Goal: Information Seeking & Learning: Learn about a topic

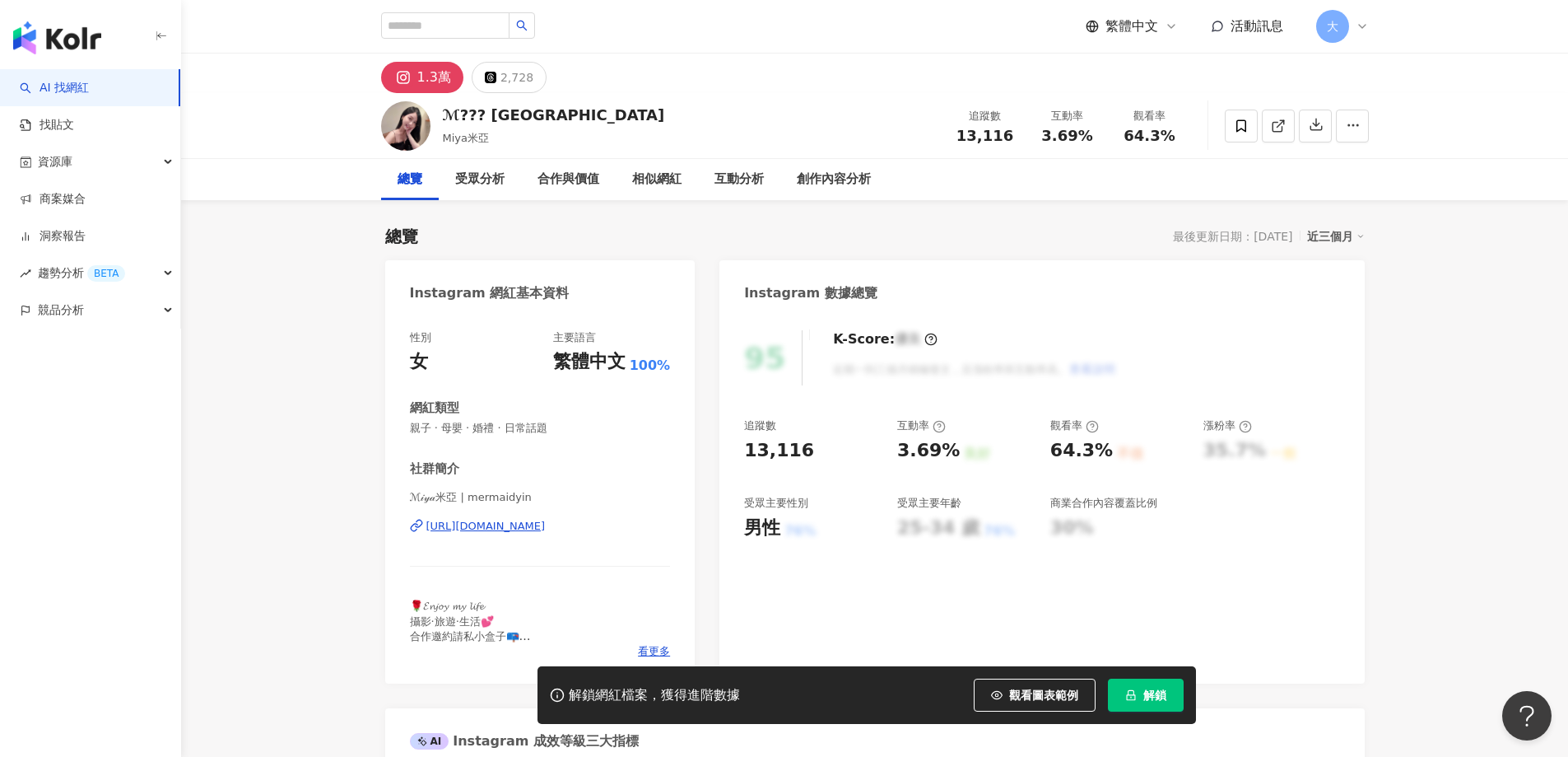
click at [1141, 691] on button "解鎖" at bounding box center [1145, 695] width 76 height 33
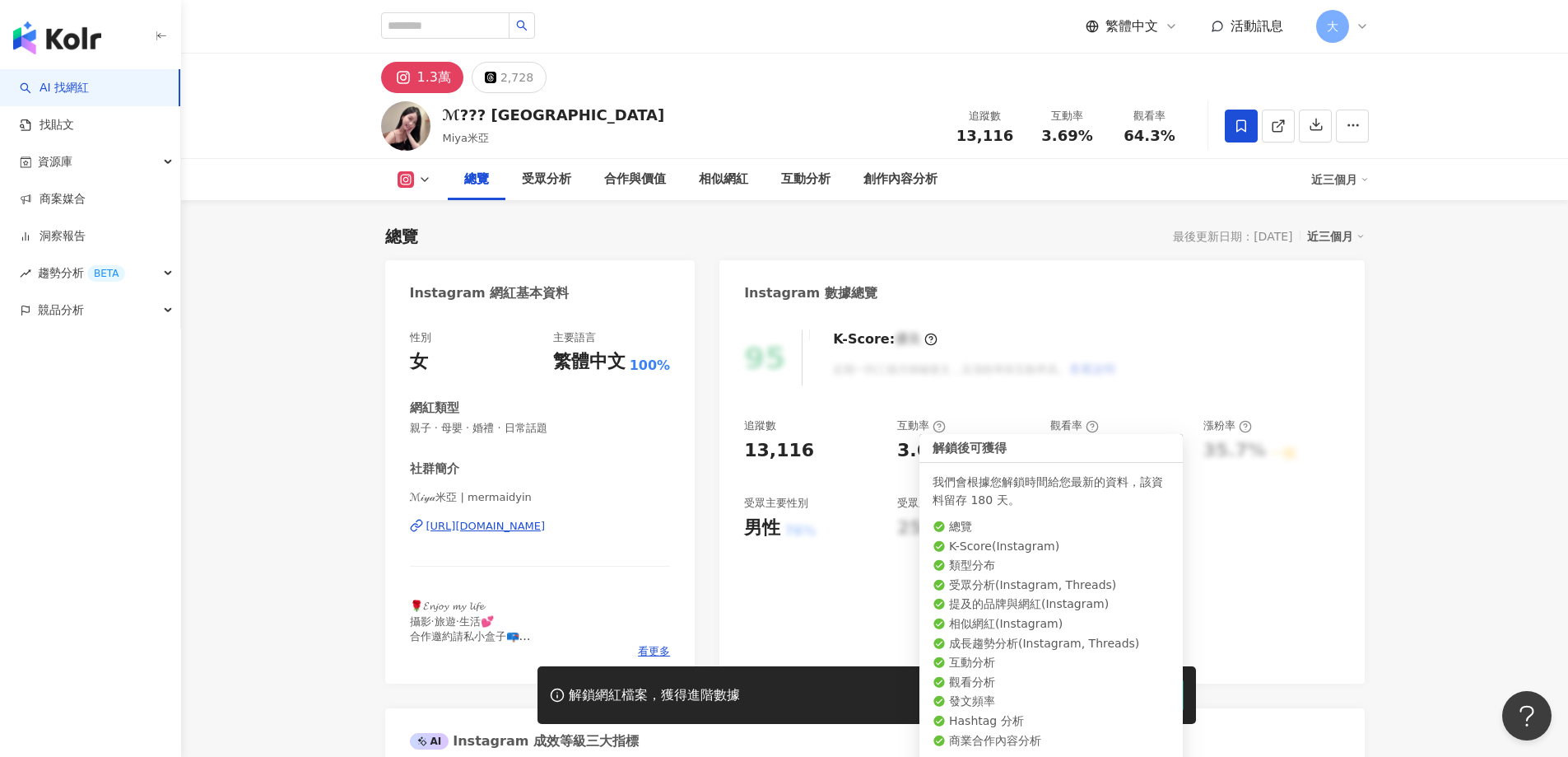
scroll to position [101, 0]
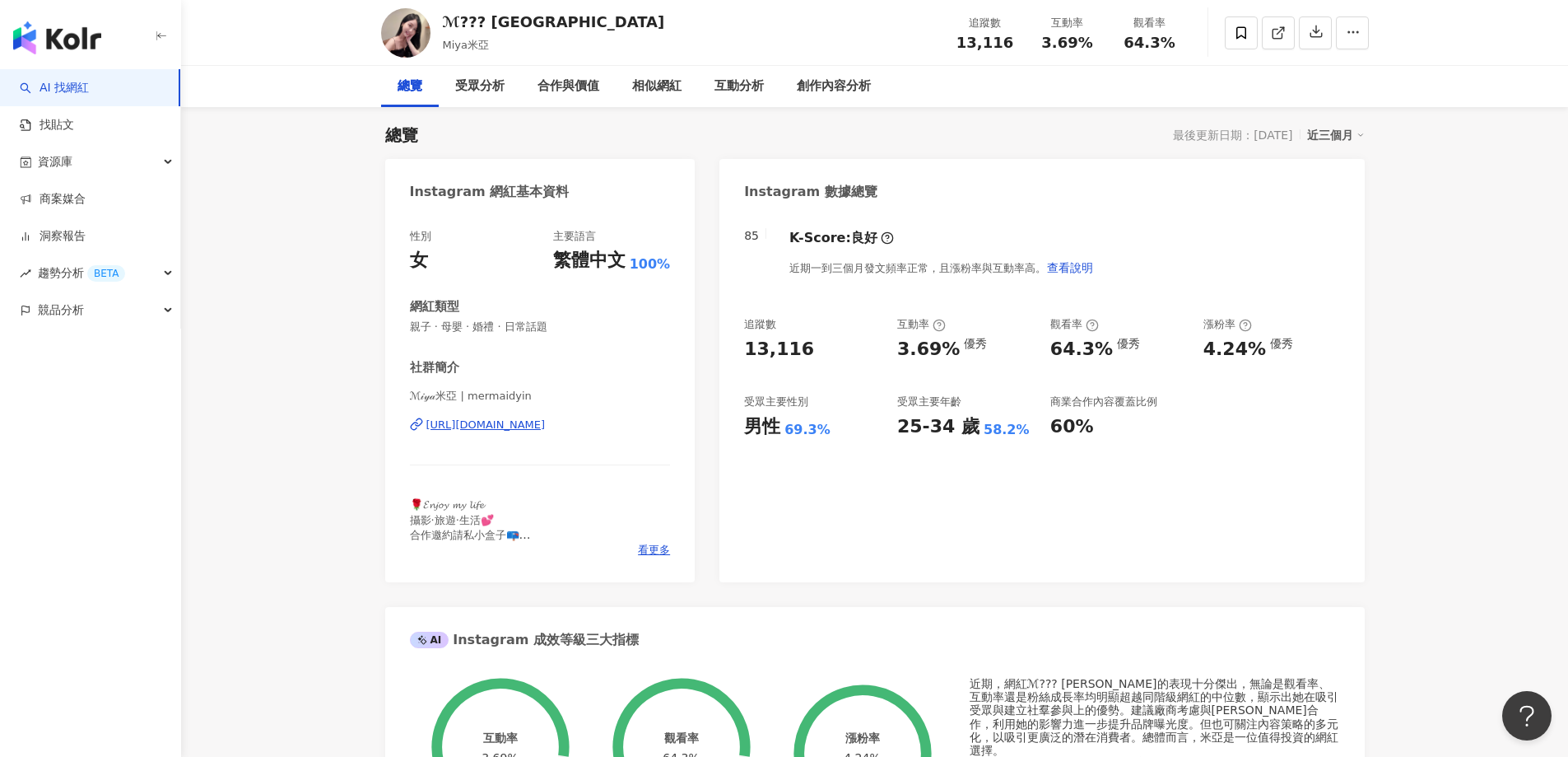
scroll to position [19, 0]
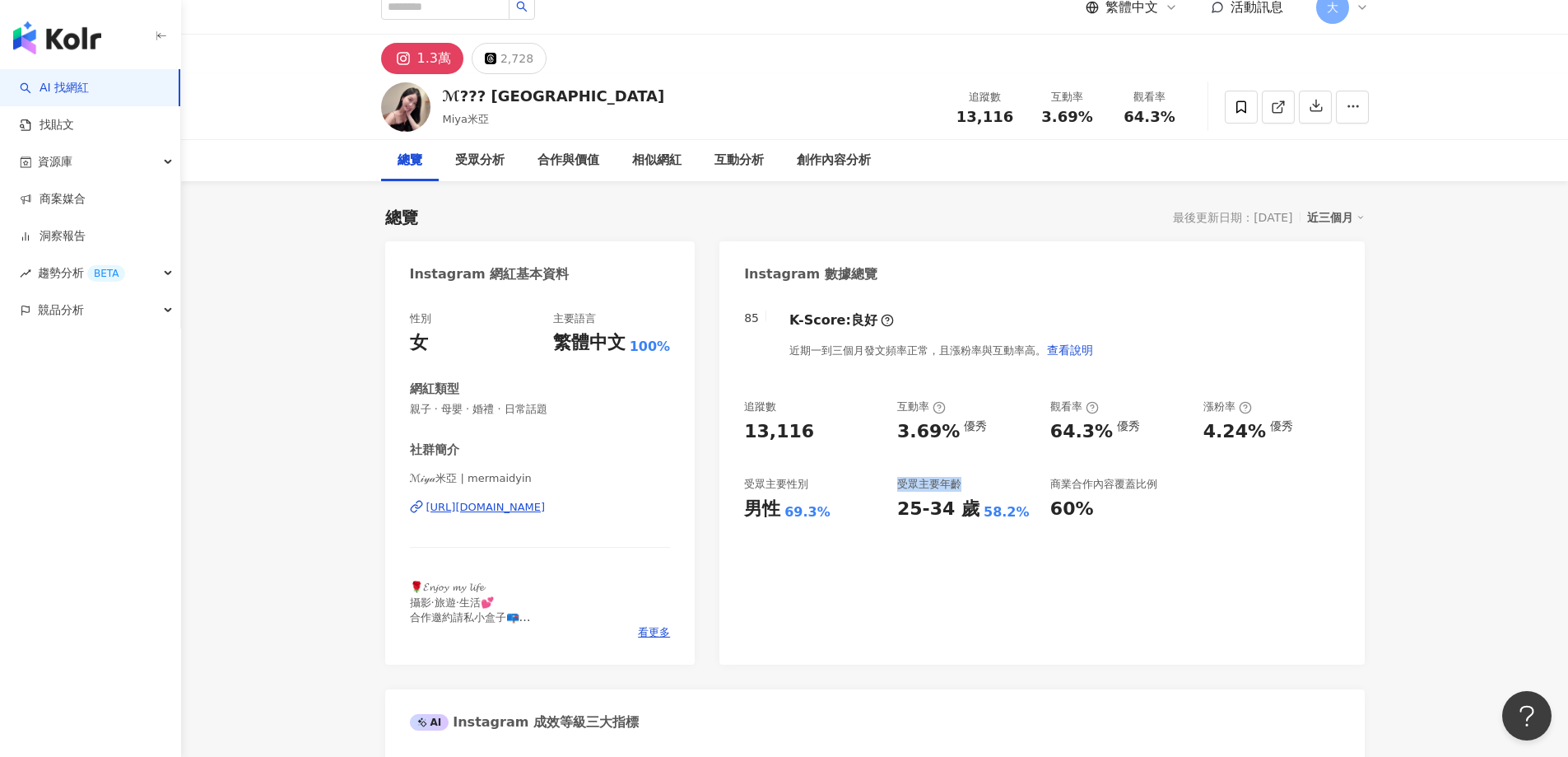
drag, startPoint x: 899, startPoint y: 484, endPoint x: 958, endPoint y: 482, distance: 59.0
click at [958, 482] on div "受眾主要年齡" at bounding box center [929, 484] width 64 height 15
drag, startPoint x: 750, startPoint y: 481, endPoint x: 819, endPoint y: 479, distance: 69.0
click at [819, 479] on div "受眾主要性別" at bounding box center [811, 484] width 137 height 15
click at [791, 482] on div "受眾主要性別" at bounding box center [776, 484] width 64 height 15
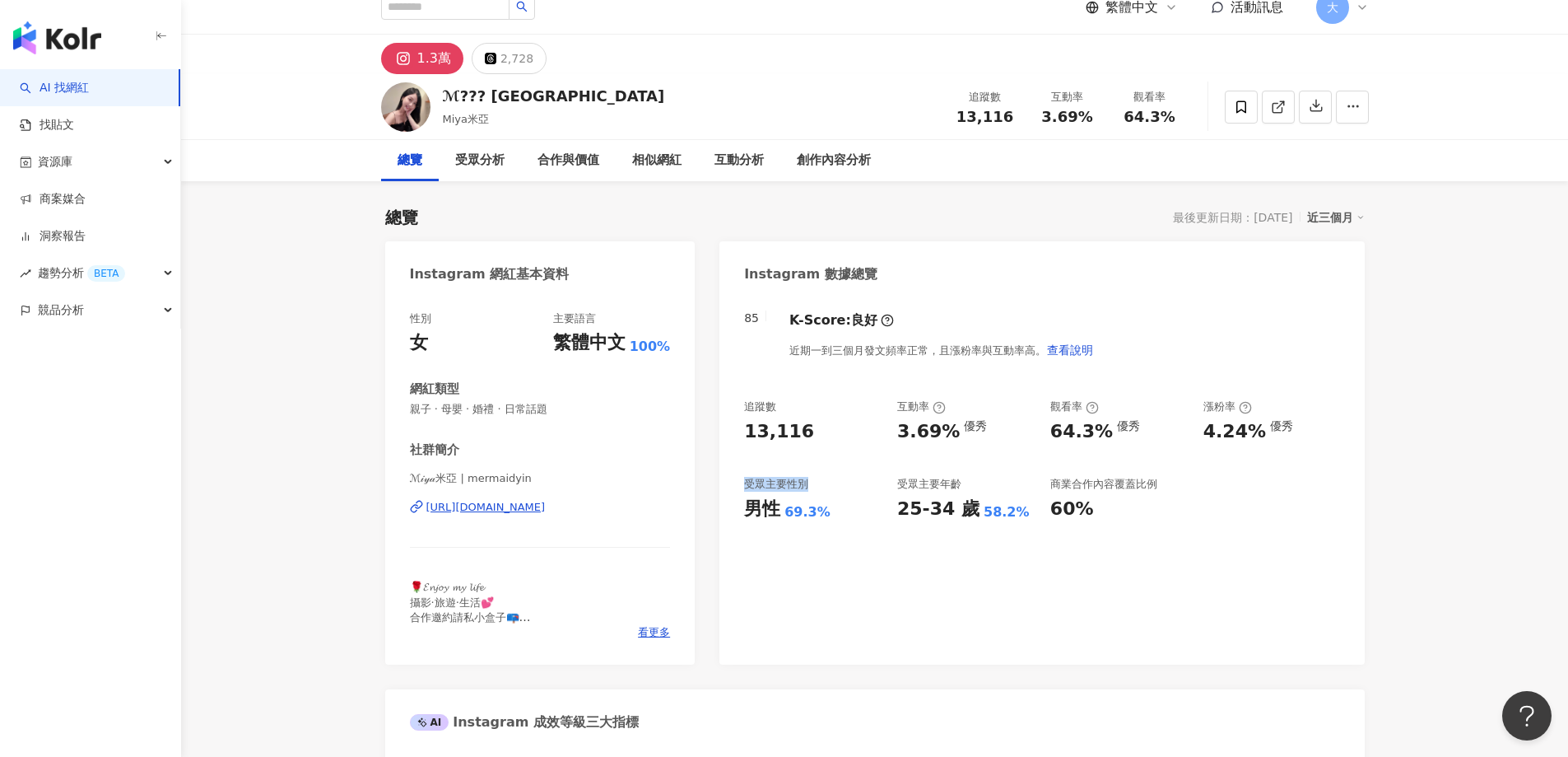
drag, startPoint x: 746, startPoint y: 483, endPoint x: 846, endPoint y: 479, distance: 100.1
click at [846, 479] on div "受眾主要性別" at bounding box center [811, 484] width 137 height 15
copy div "受眾主要性別"
drag, startPoint x: 1048, startPoint y: 405, endPoint x: 1080, endPoint y: 406, distance: 32.0
click at [1080, 406] on div "追蹤數 13,116 互動率 3.69% 優秀 觀看率 64.3% 優秀 漲粉率 4.24% 優秀 受眾主要性別 男性 69.3% 受眾主要年齡 25-34 …" at bounding box center [1041, 460] width 595 height 122
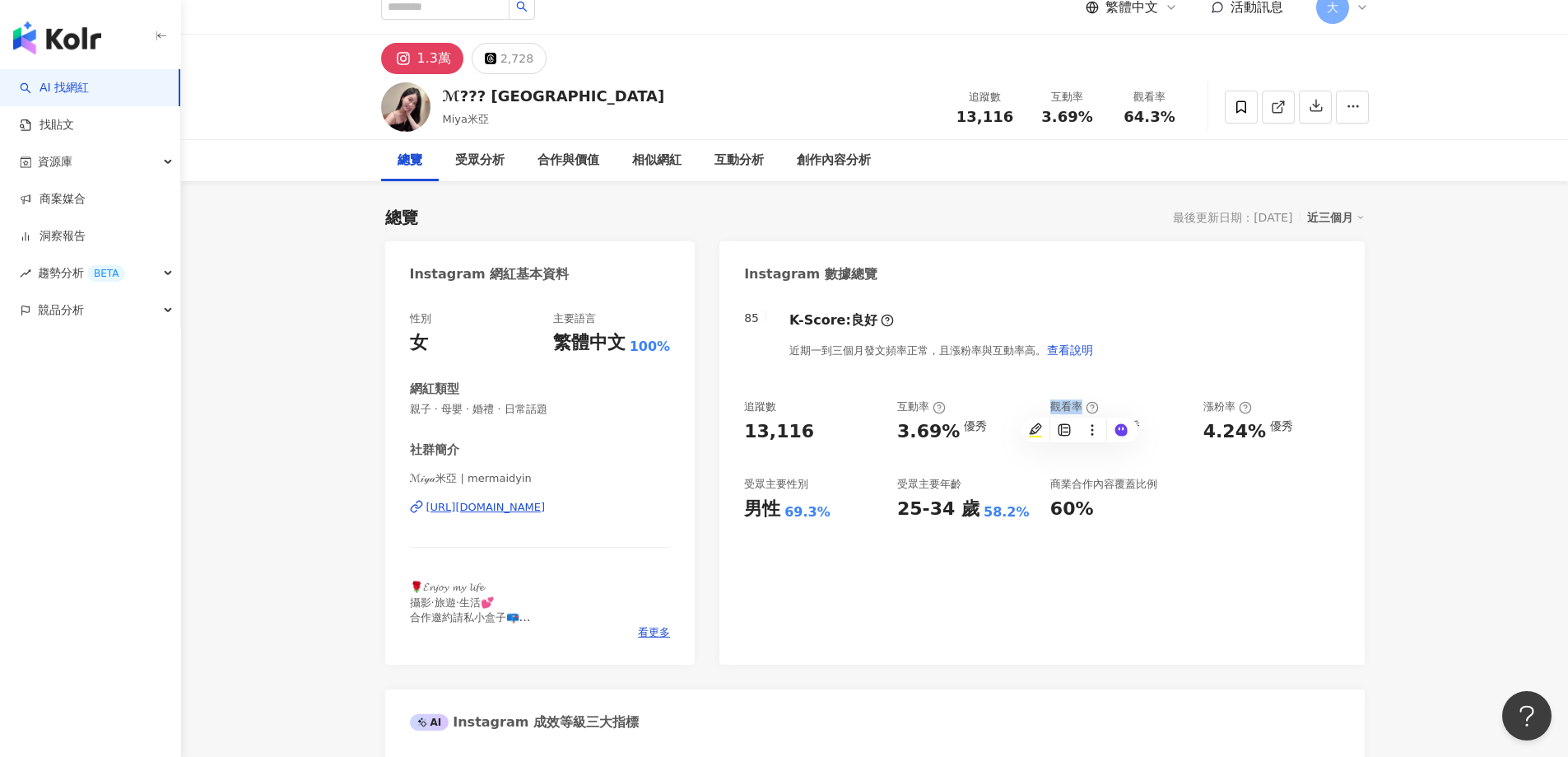
copy div "觀看率"
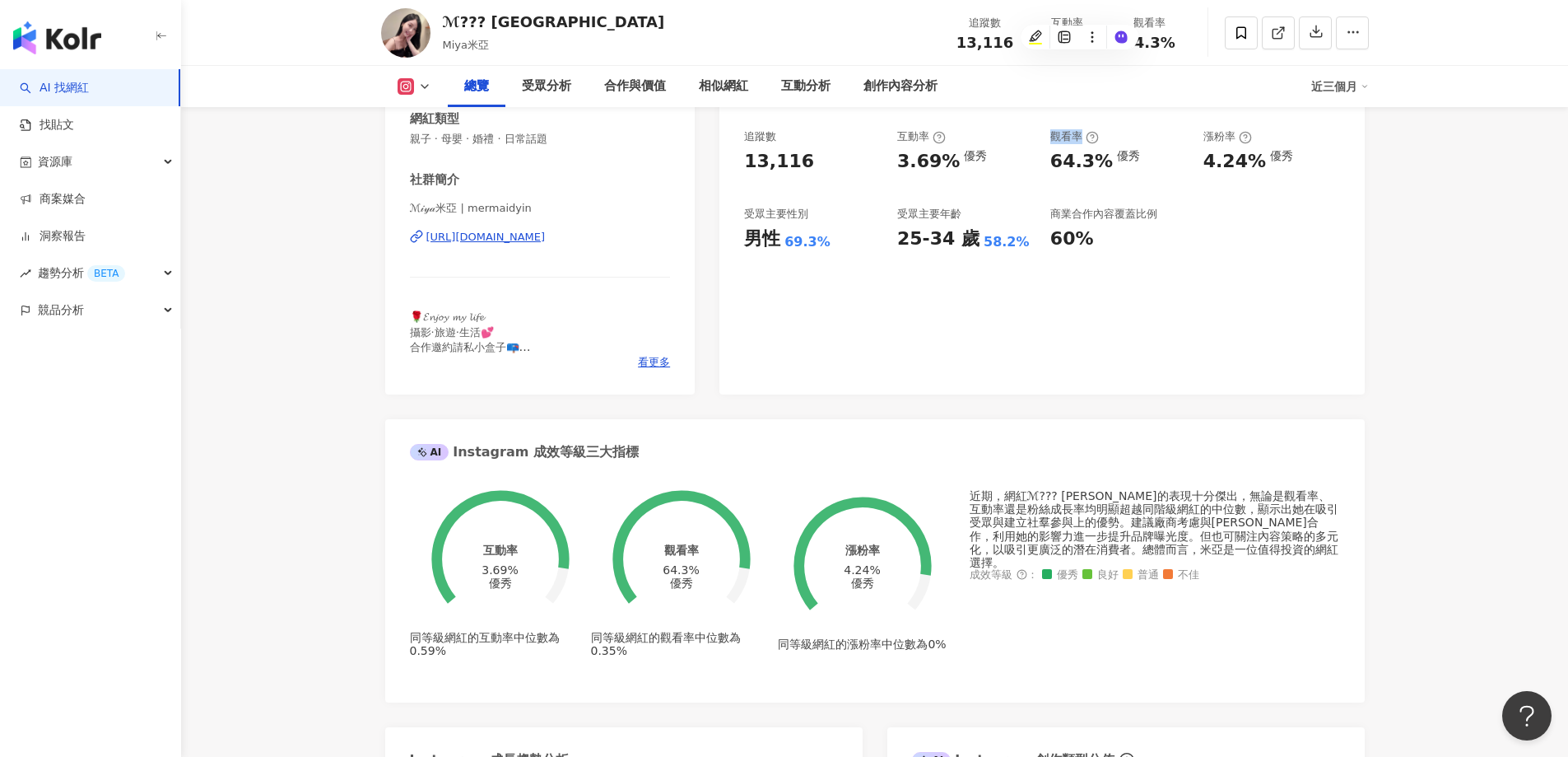
scroll to position [513, 0]
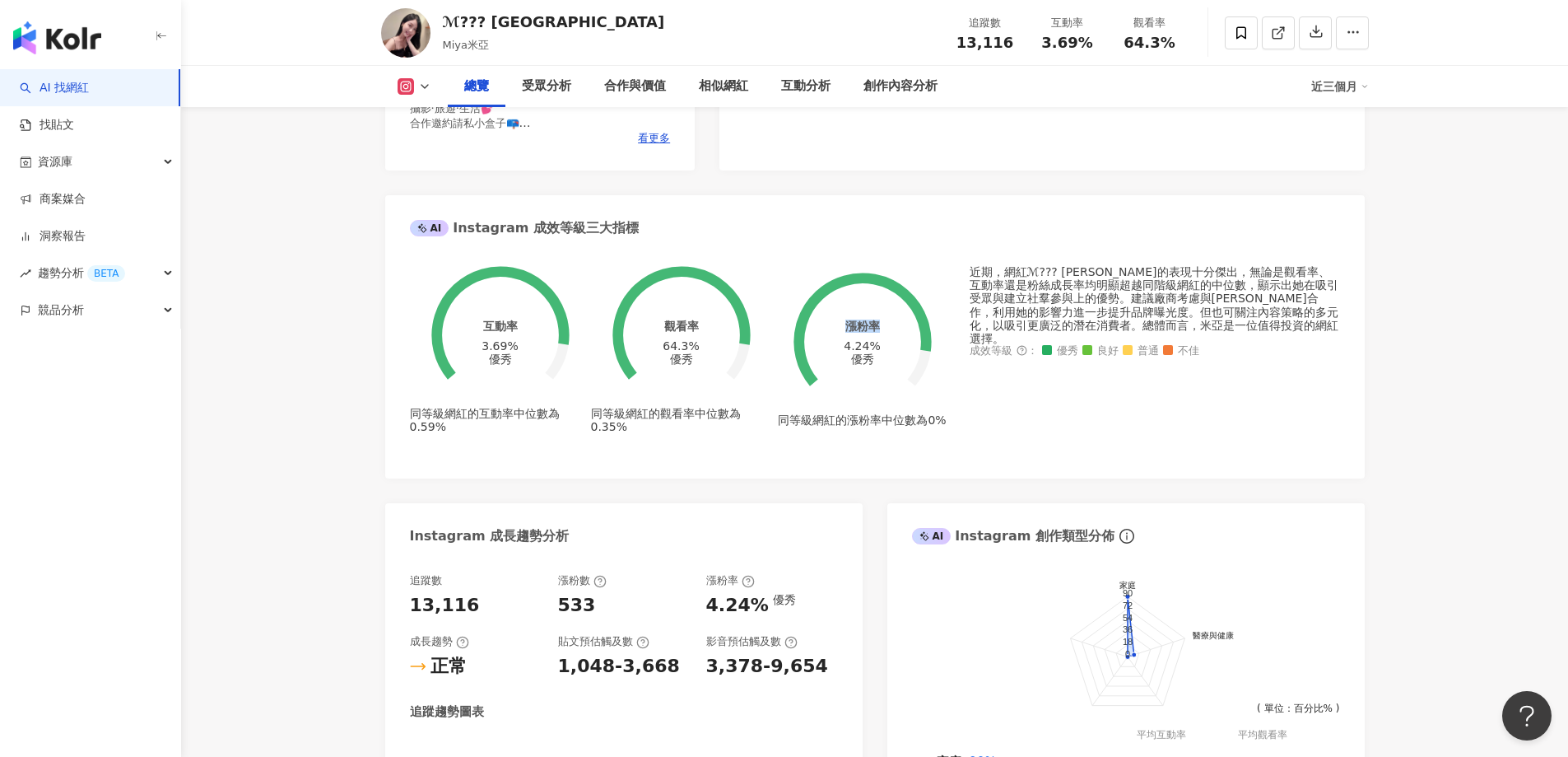
drag, startPoint x: 841, startPoint y: 319, endPoint x: 878, endPoint y: 317, distance: 37.1
click at [878, 319] on div "漲粉率 4.24% 優秀" at bounding box center [862, 342] width 41 height 46
copy div "漲粉率"
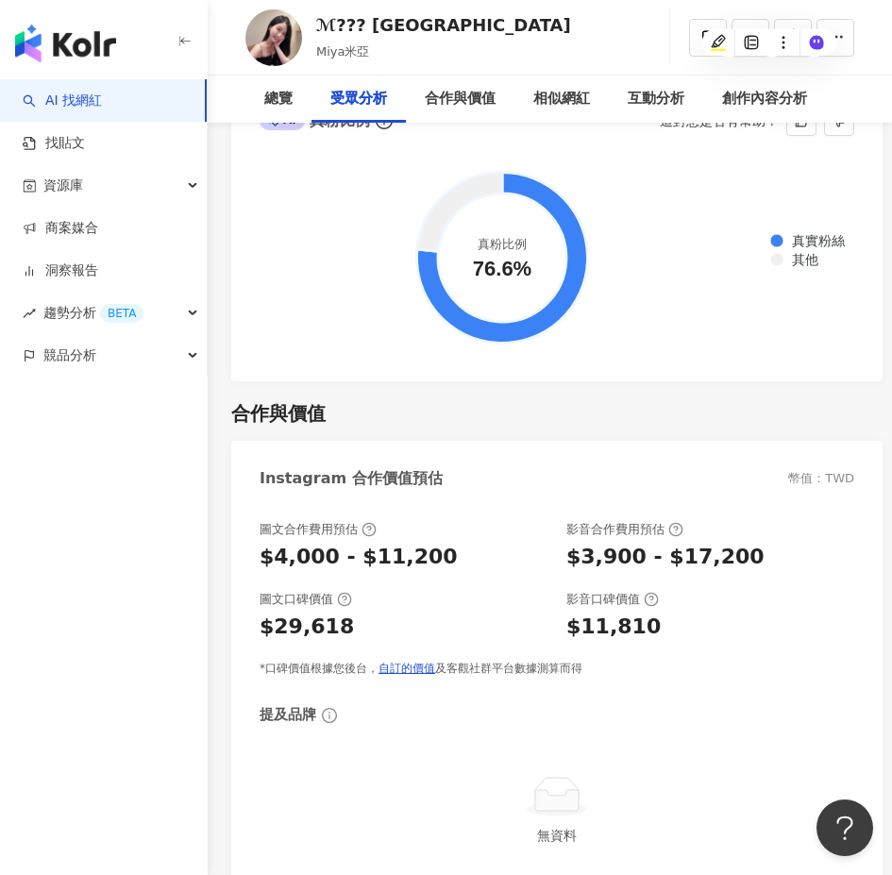
scroll to position [3588, 0]
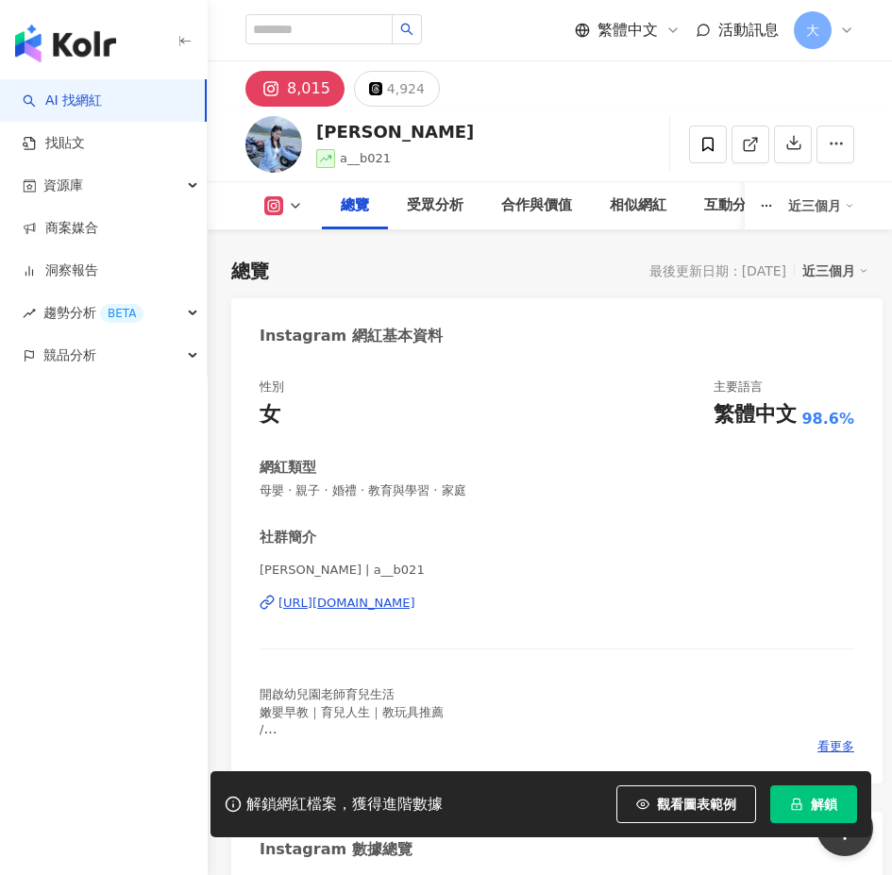
click at [821, 805] on span "解鎖" at bounding box center [824, 804] width 26 height 15
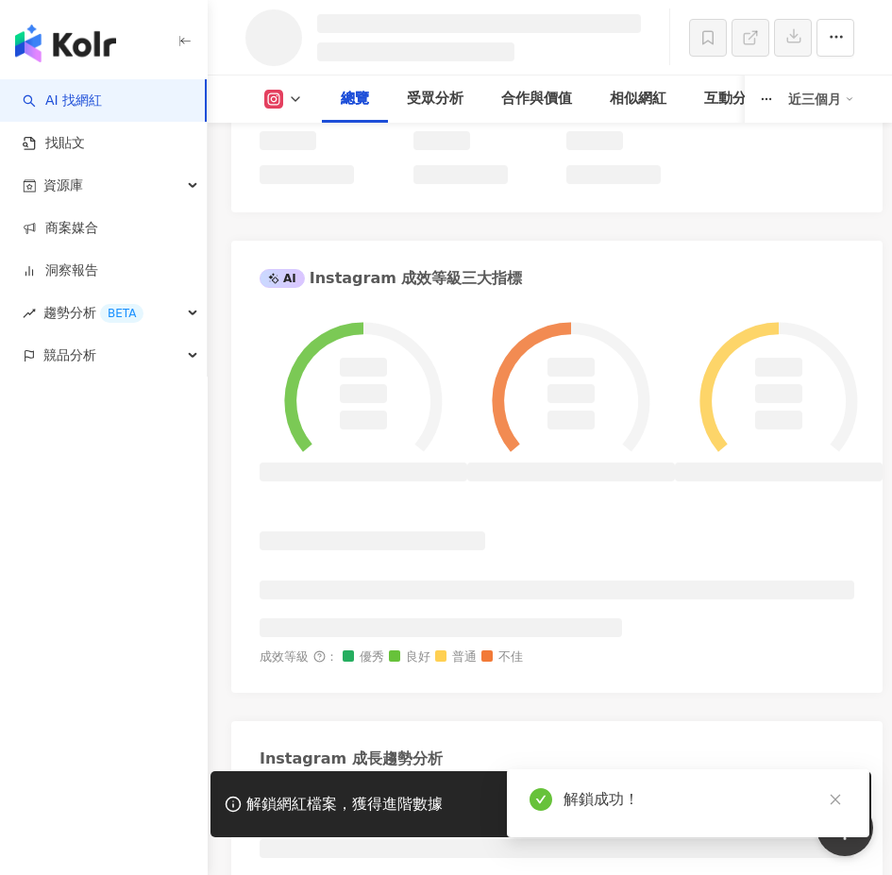
scroll to position [939, 0]
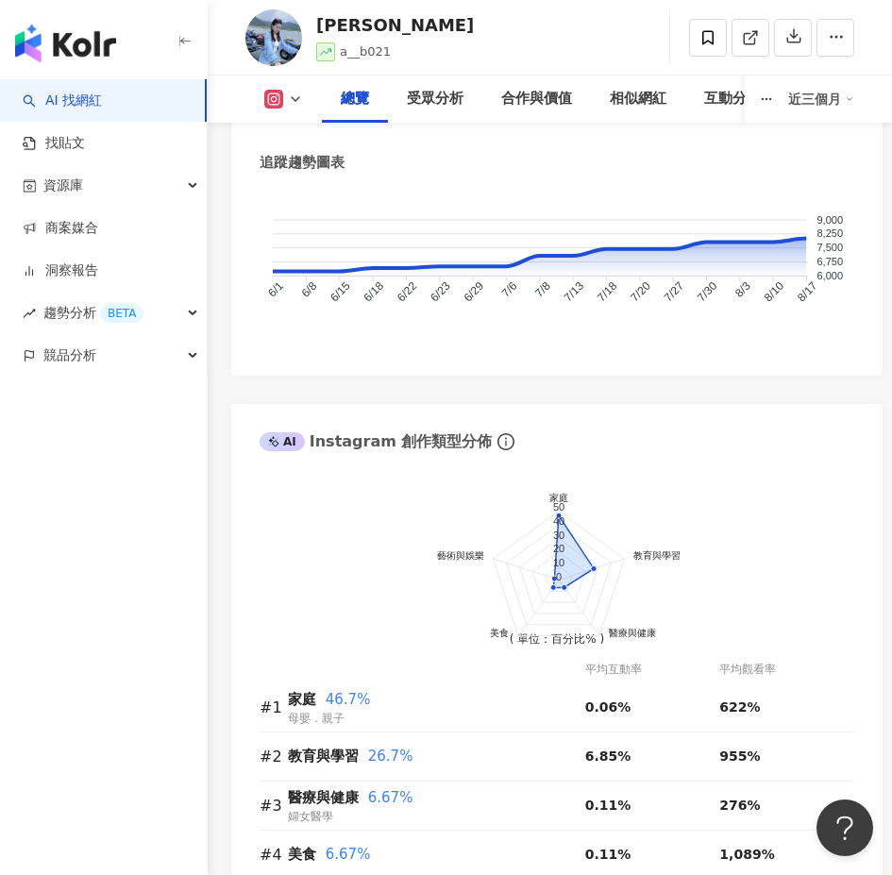
scroll to position [1721, 0]
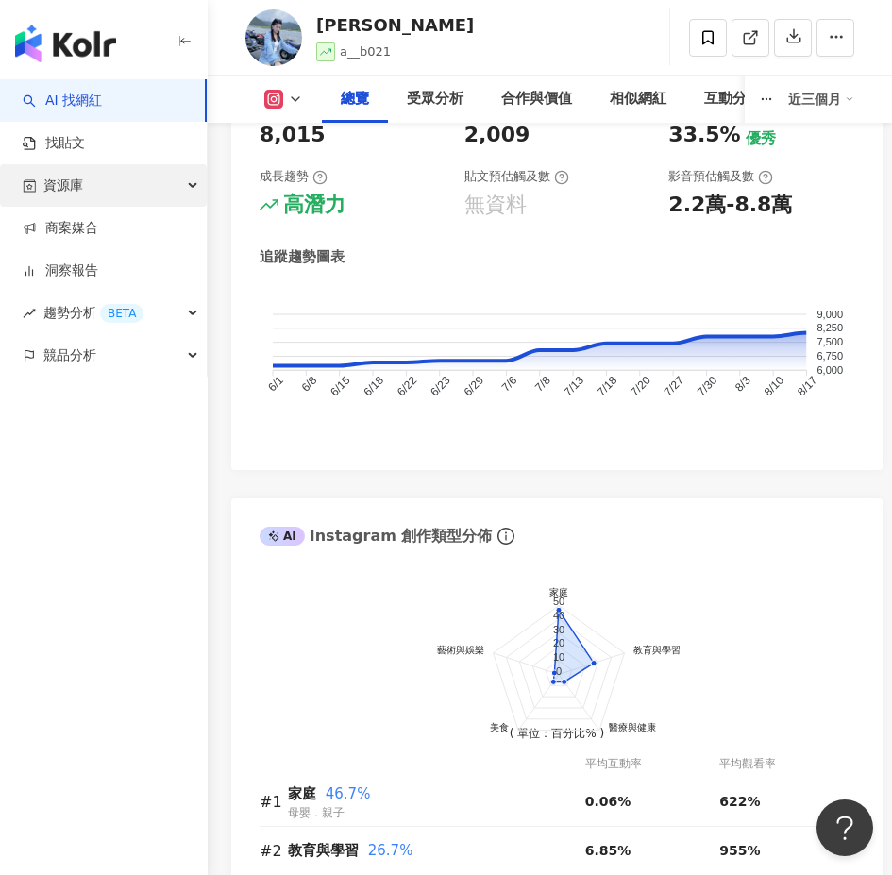
click at [71, 190] on span "資源庫" at bounding box center [63, 185] width 40 height 42
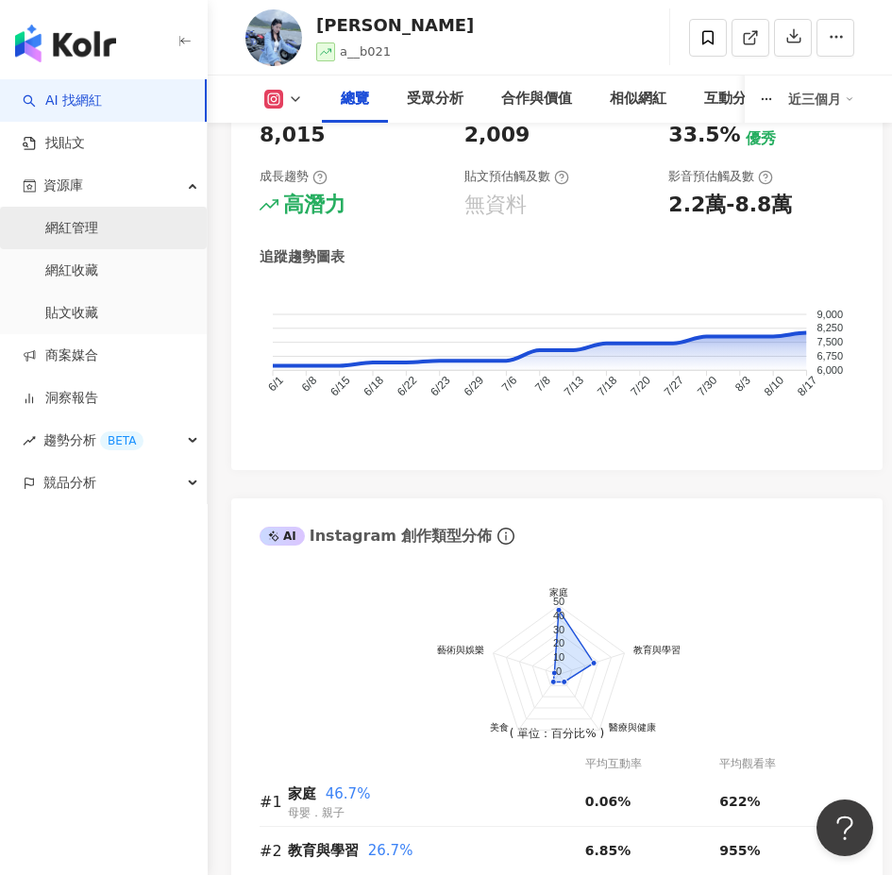
click at [82, 227] on link "網紅管理" at bounding box center [71, 228] width 53 height 19
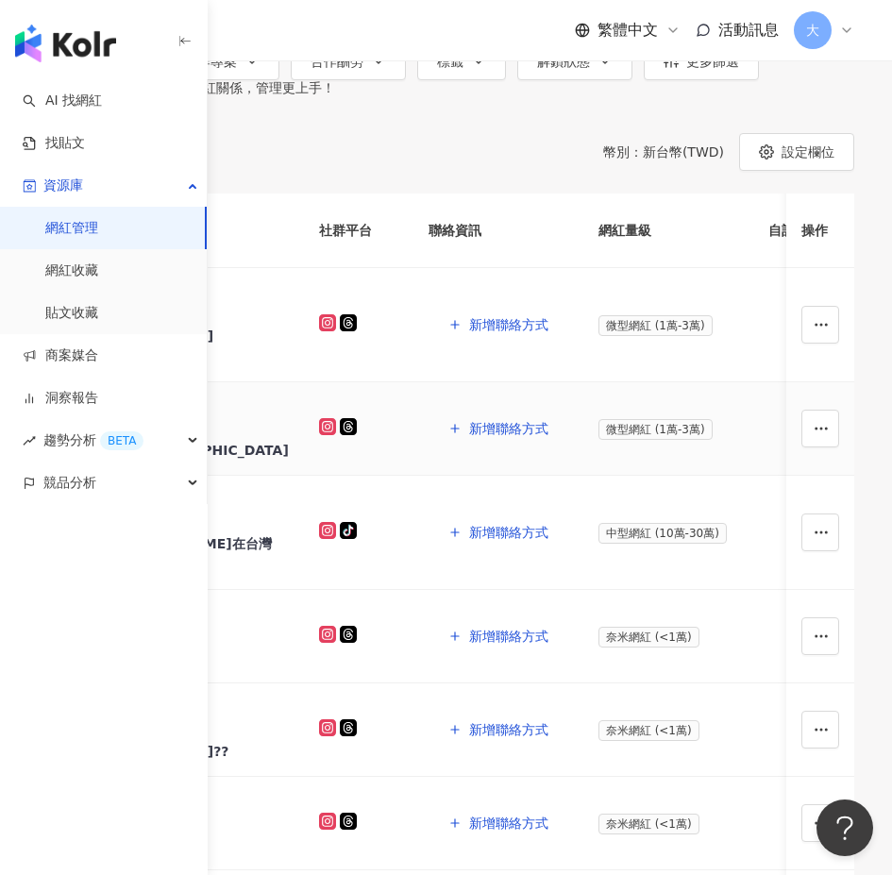
scroll to position [94, 0]
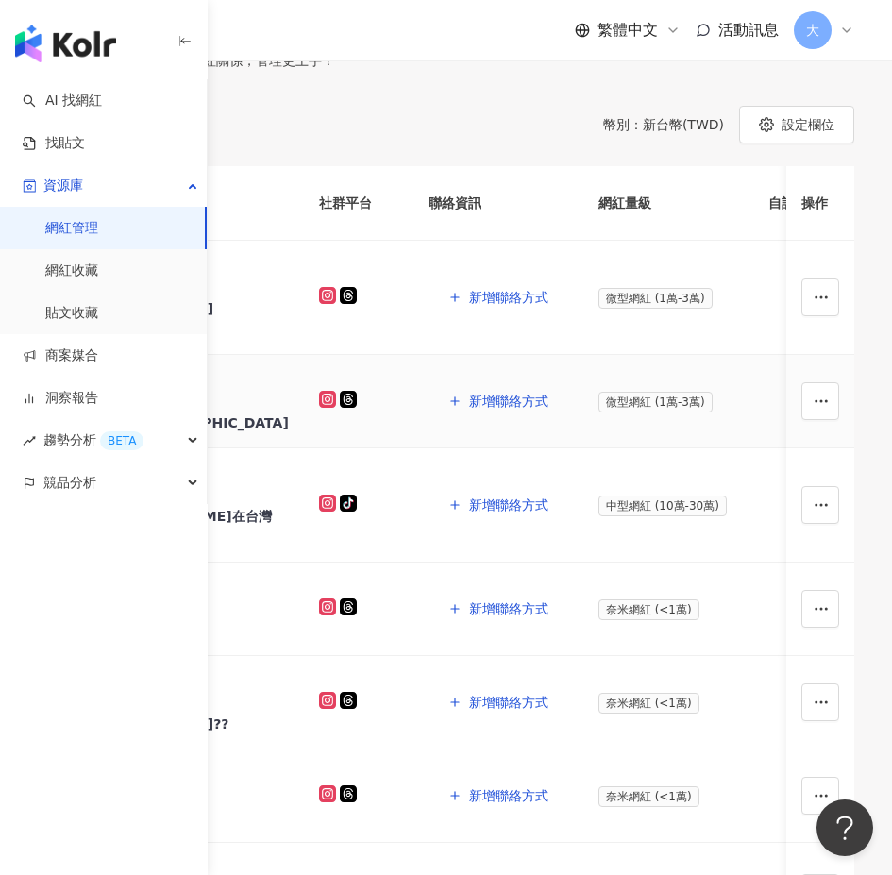
click at [289, 432] on div "ℳ??? 米亞" at bounding box center [190, 423] width 198 height 19
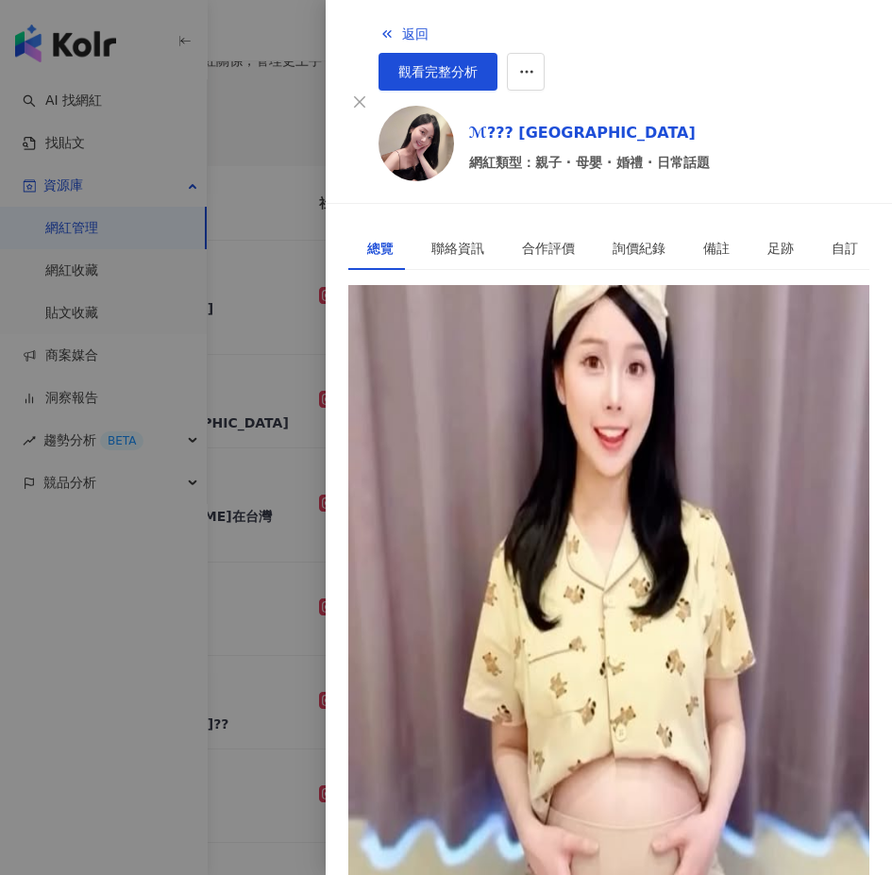
click at [245, 607] on div at bounding box center [446, 437] width 892 height 875
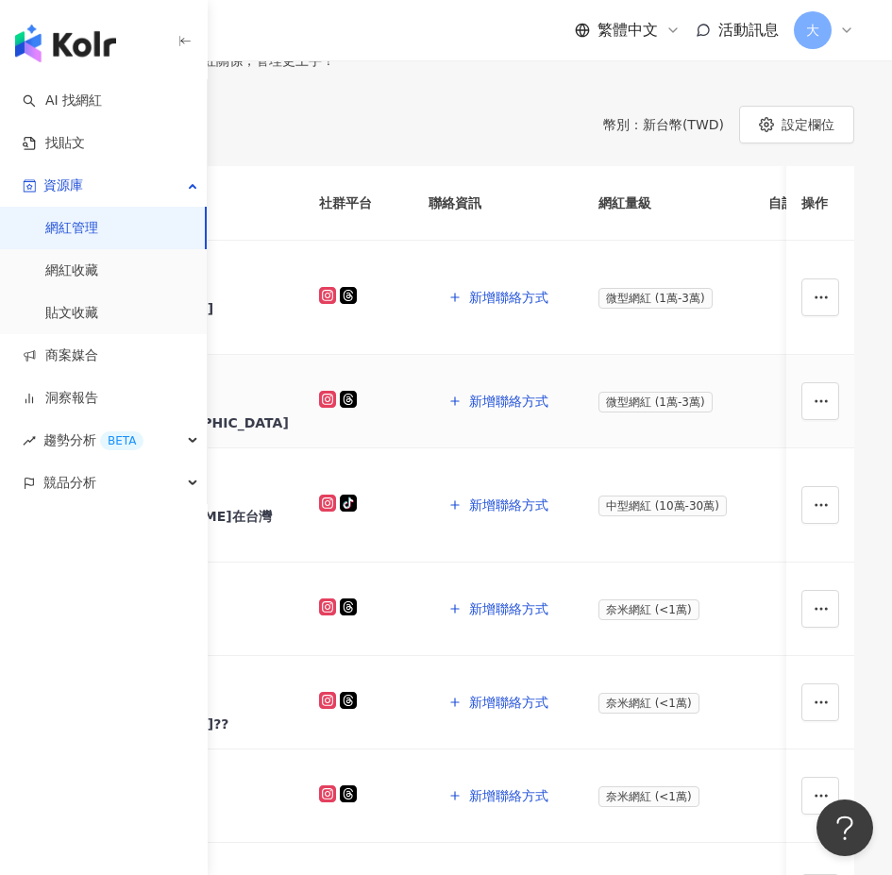
click at [289, 432] on div "ℳ??? 米亞" at bounding box center [190, 423] width 198 height 19
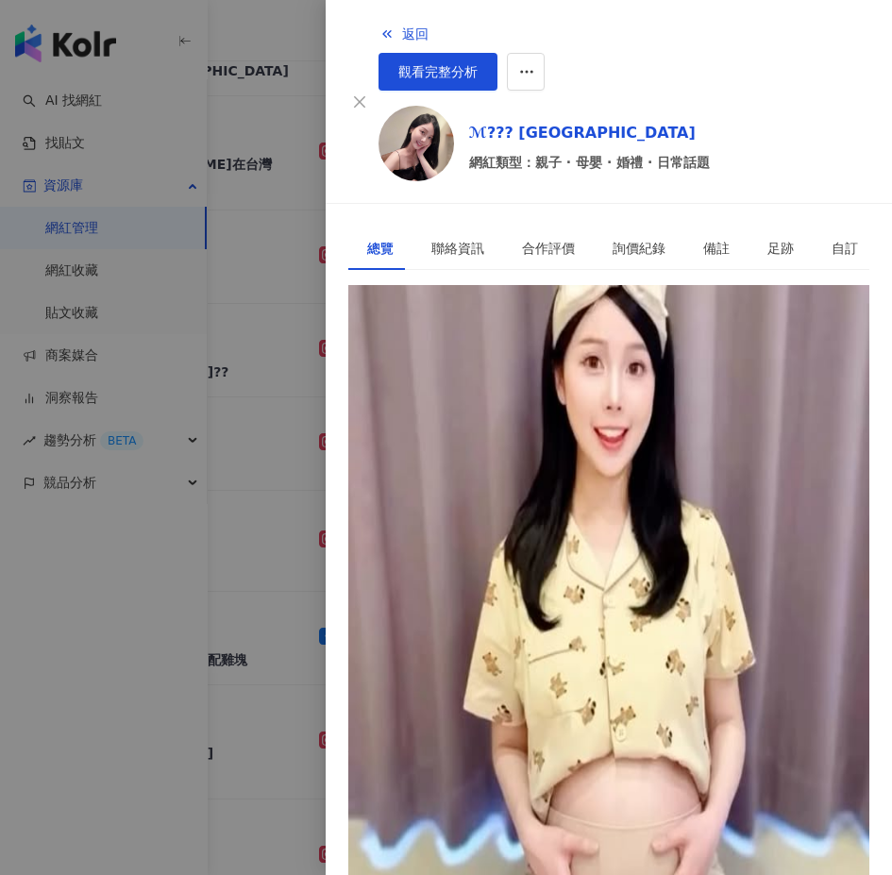
scroll to position [378, 0]
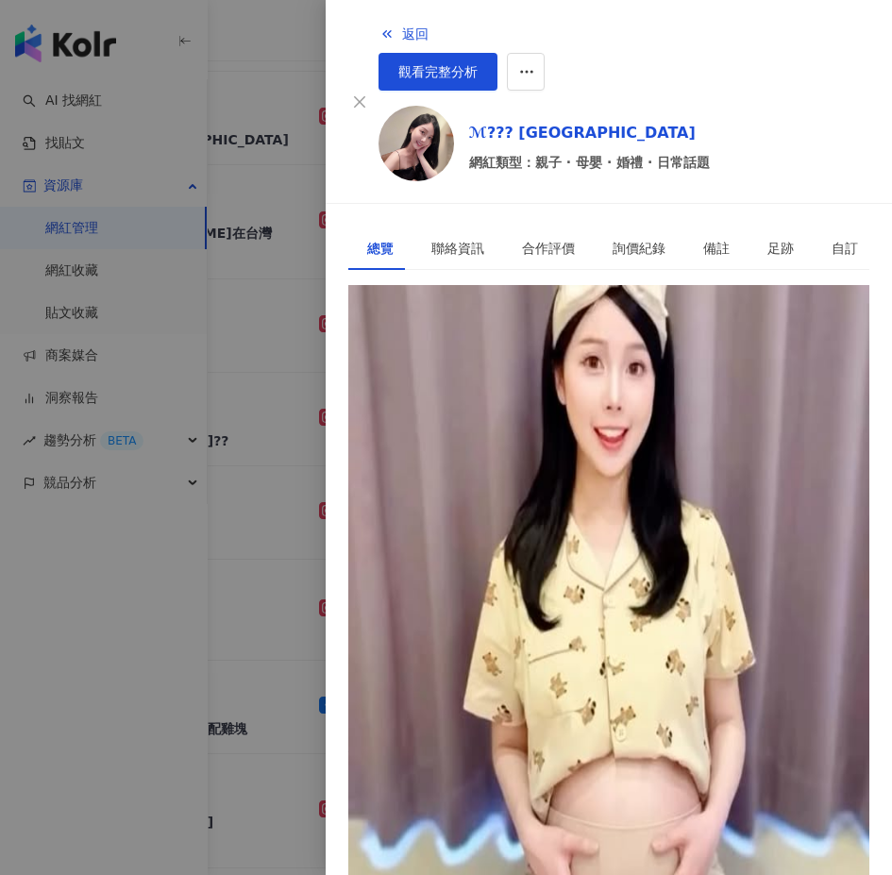
click at [266, 447] on div at bounding box center [446, 437] width 892 height 875
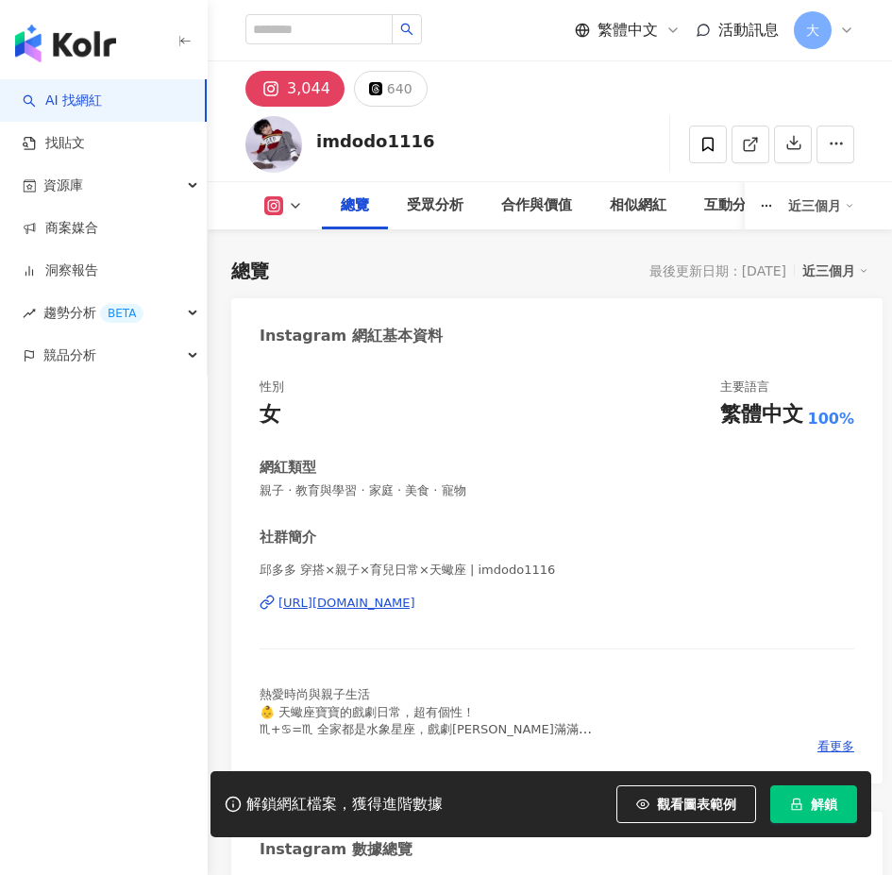
click at [800, 810] on icon "lock" at bounding box center [796, 805] width 10 height 12
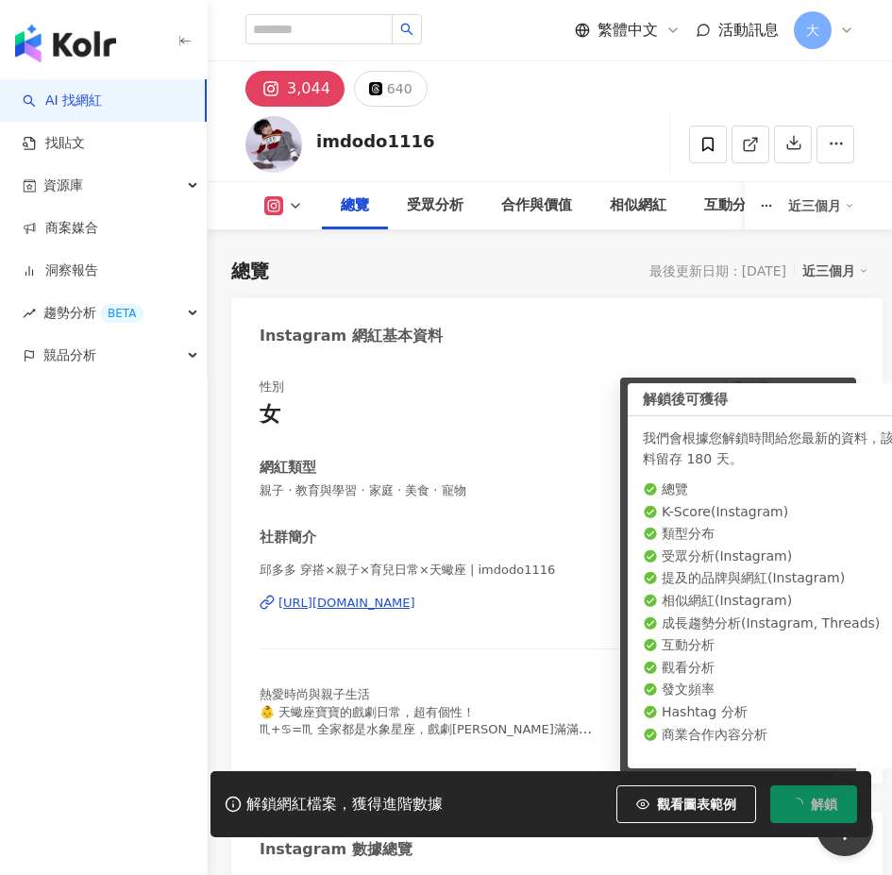
click at [628, 416] on div "我們會根據您解鎖時間給您最新的資料，該資料留存 180 天。 總覽 K-Score ( Instagram ) 類型分布 受眾分析 ( Instagram )…" at bounding box center [779, 592] width 302 height 352
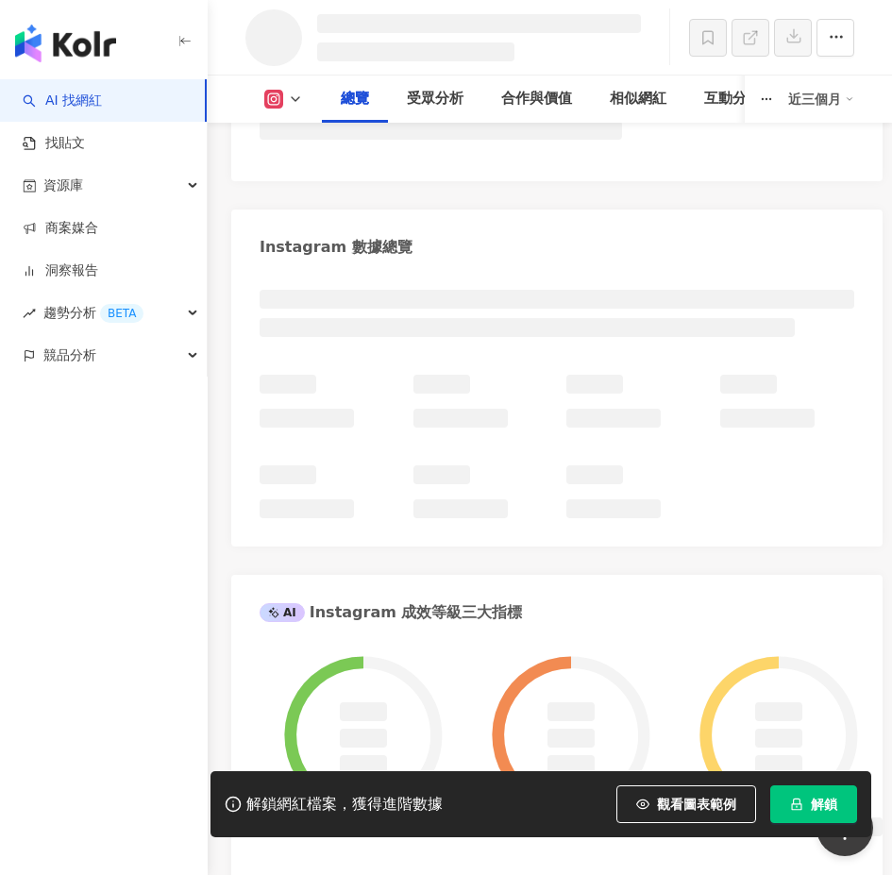
scroll to position [656, 0]
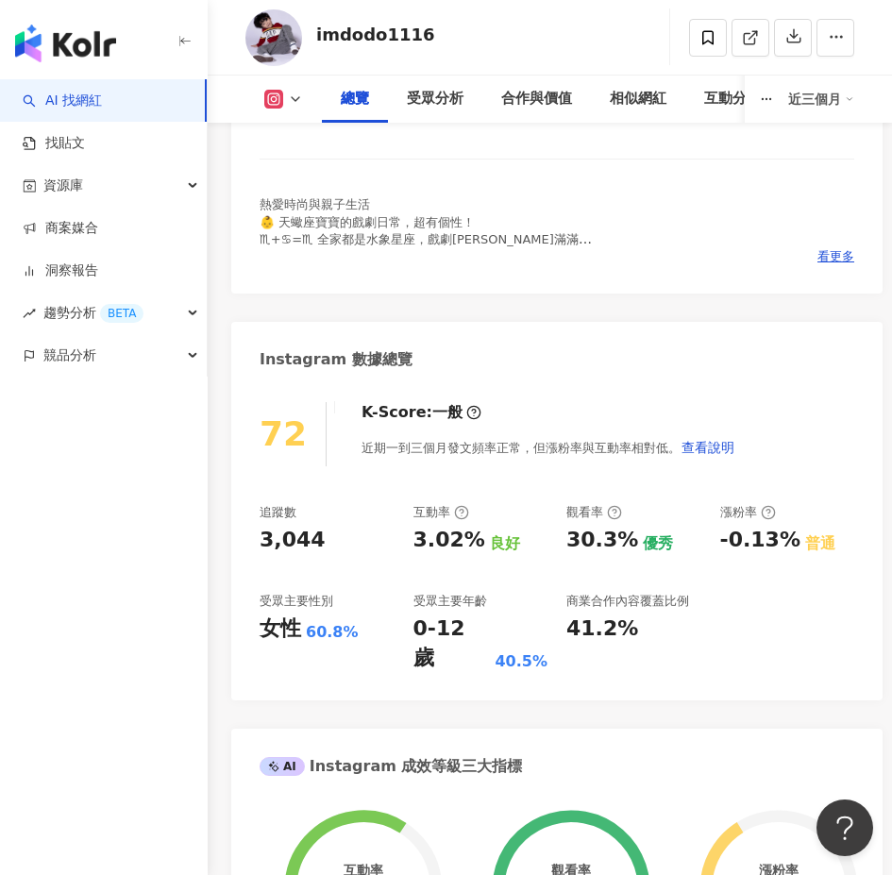
scroll to position [494, 0]
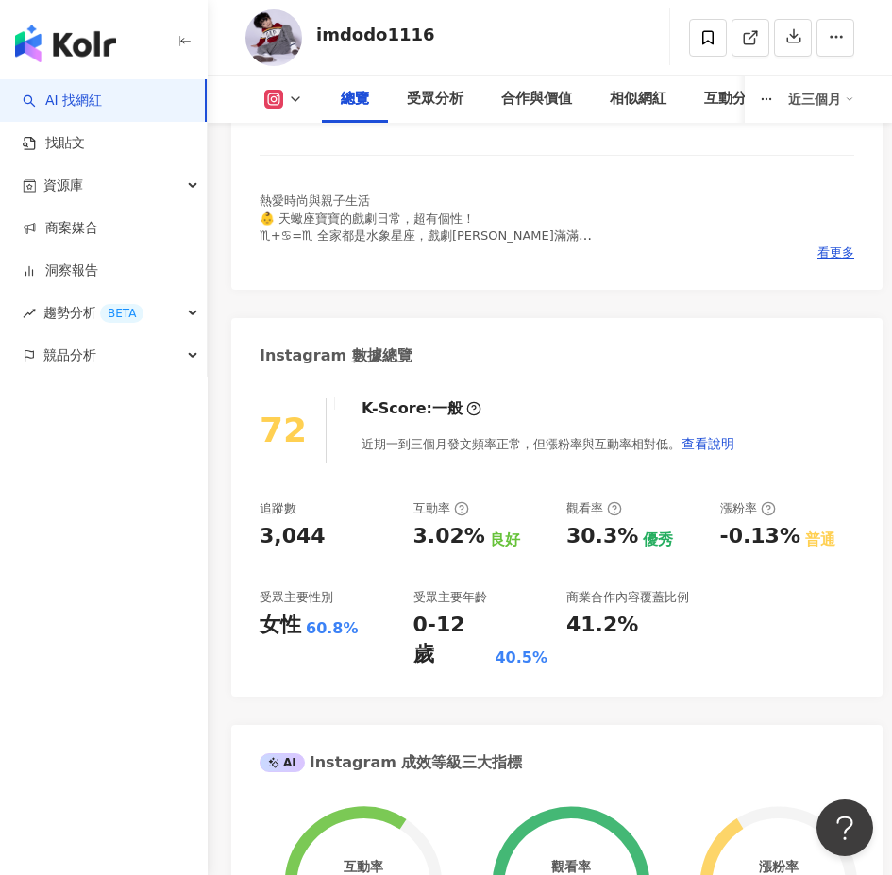
click at [458, 623] on div "0-12 歲" at bounding box center [452, 640] width 77 height 59
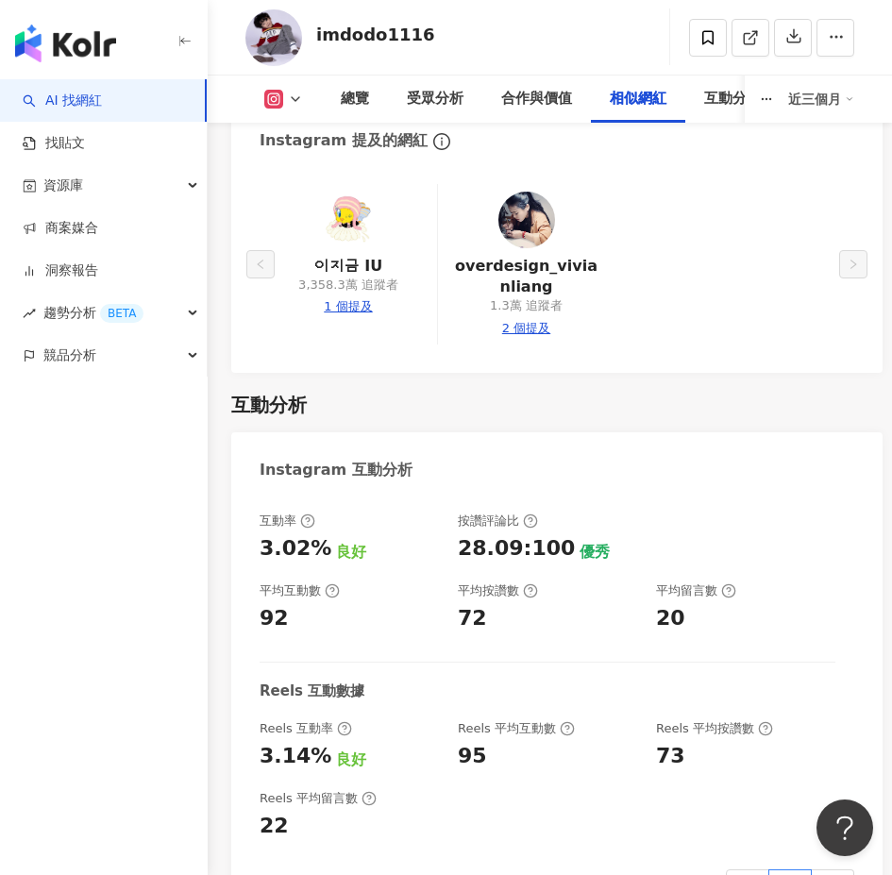
scroll to position [5214, 0]
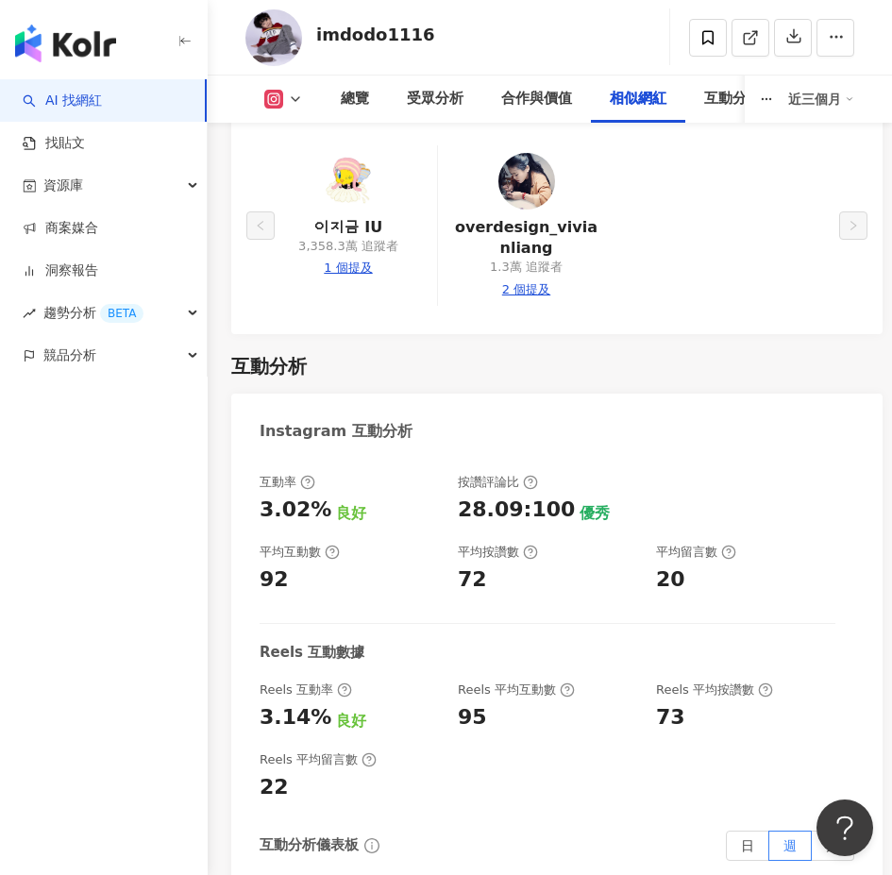
click at [315, 703] on div "3.14%" at bounding box center [296, 717] width 72 height 29
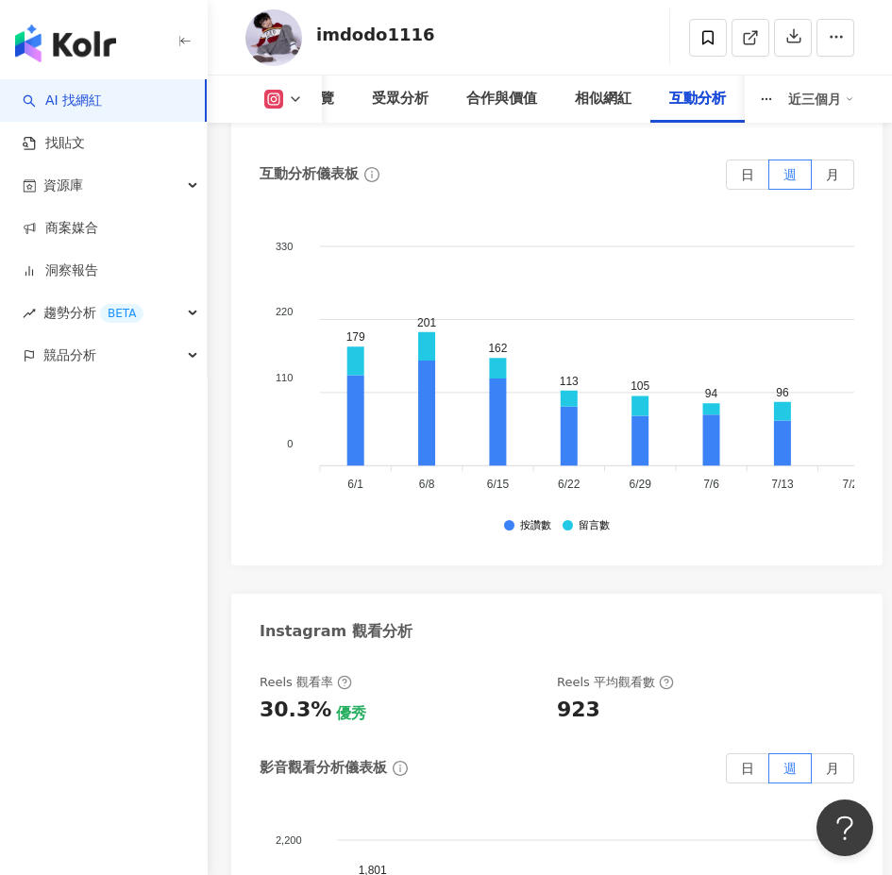
scroll to position [5592, 0]
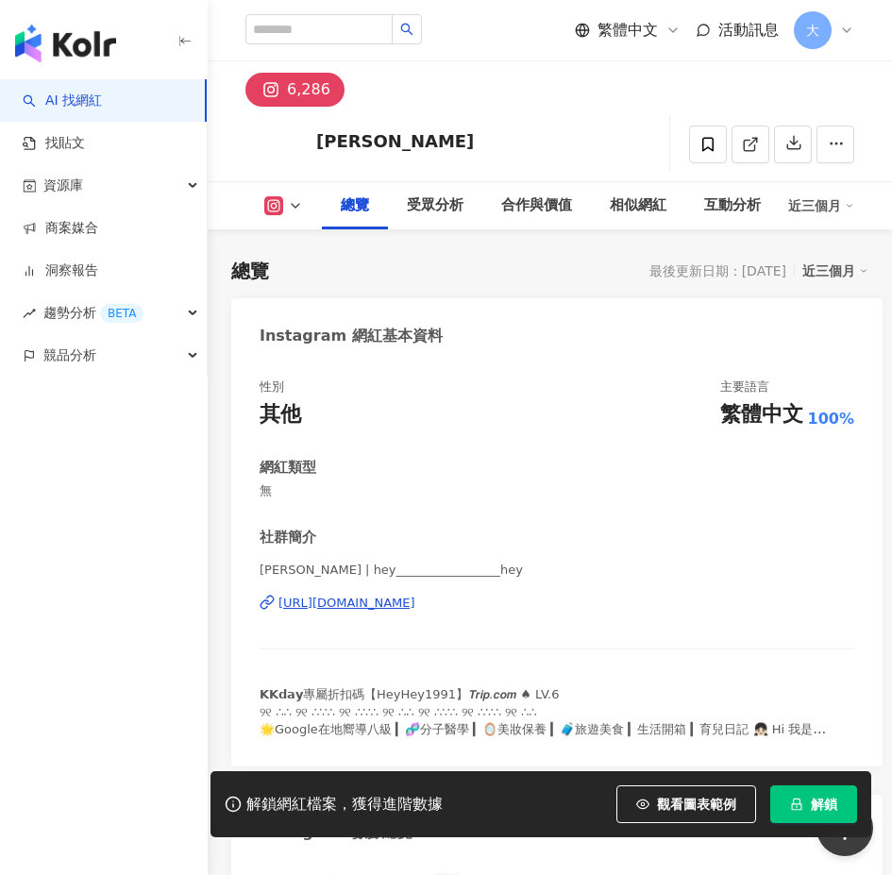
scroll to position [116, 0]
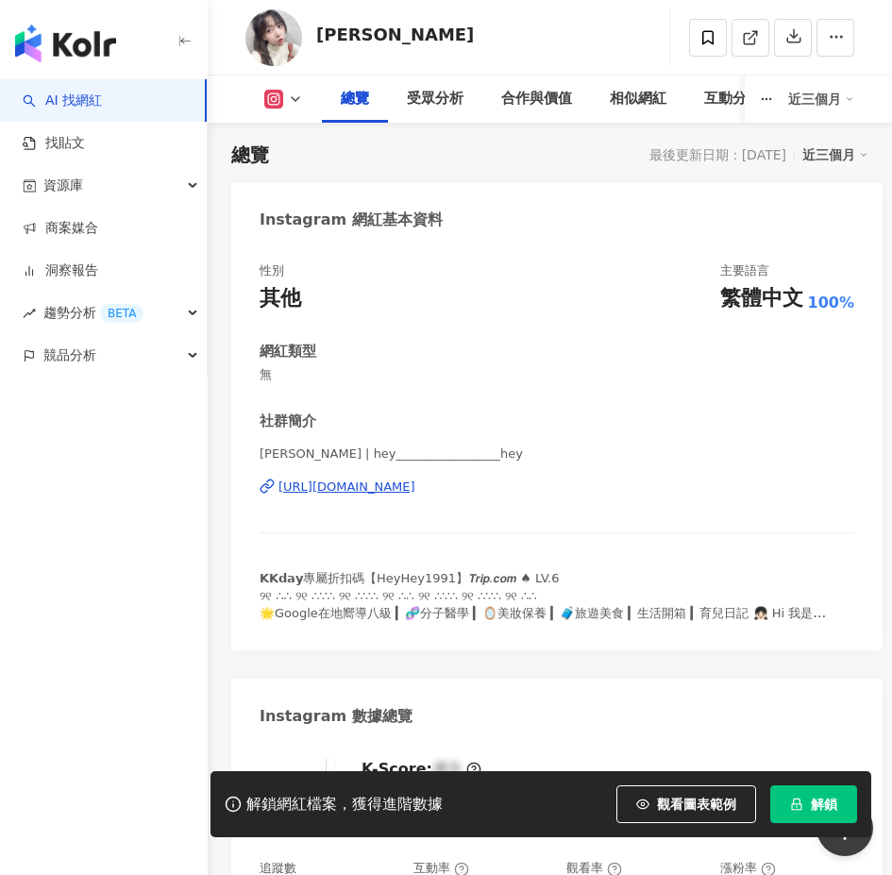
click at [822, 793] on button "解鎖" at bounding box center [813, 805] width 87 height 38
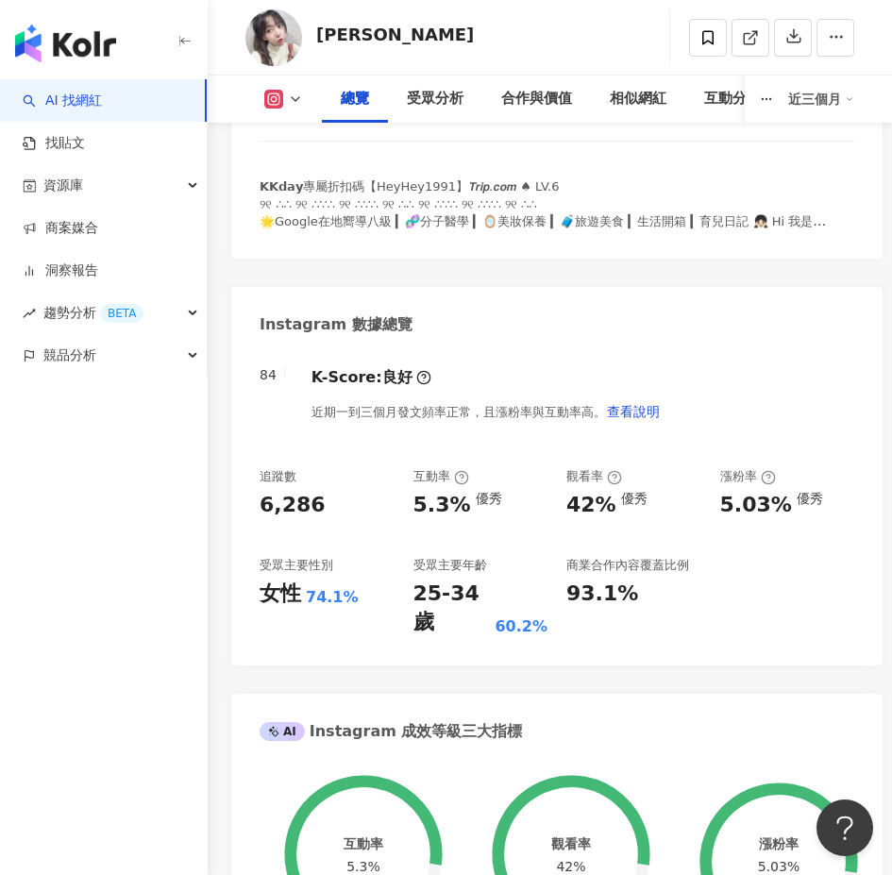
scroll to position [588, 0]
